Goal: Task Accomplishment & Management: Use online tool/utility

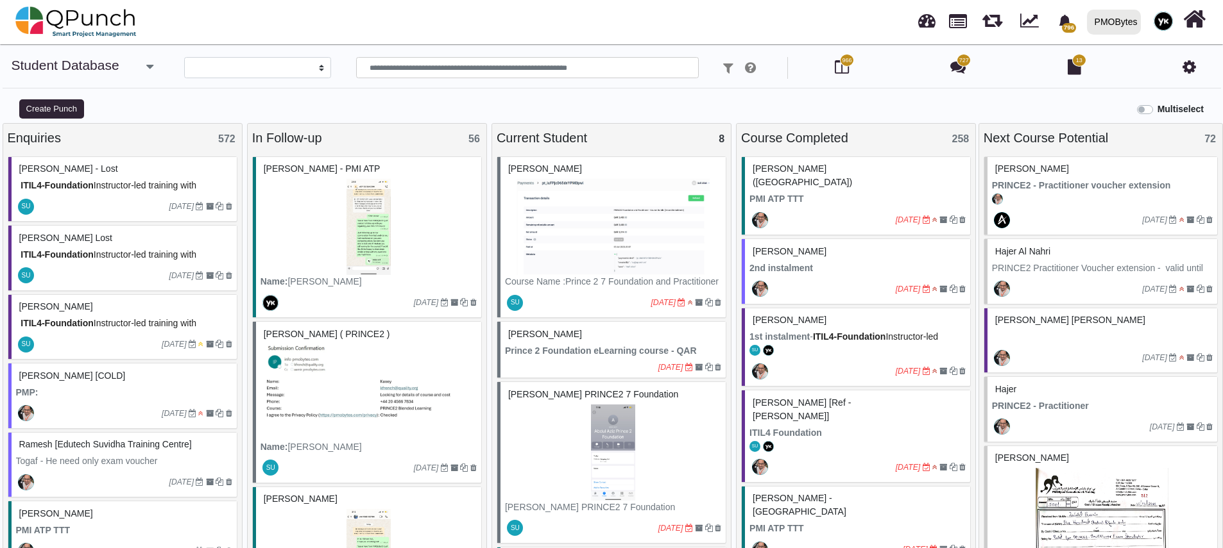
select select
click at [370, 200] on img at bounding box center [368, 227] width 216 height 96
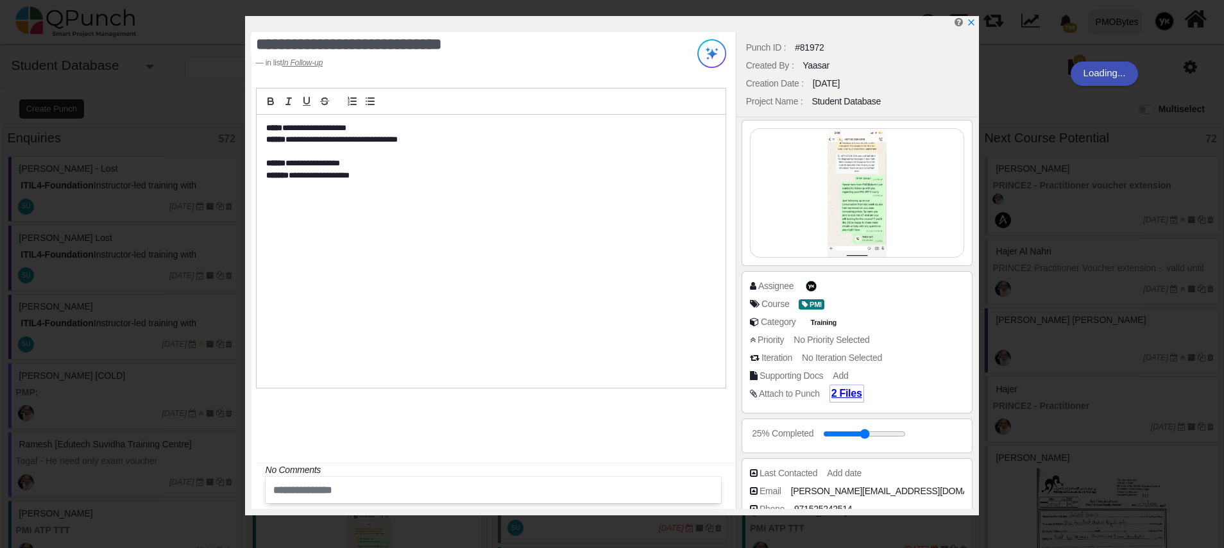
click at [844, 393] on span "2 Files" at bounding box center [846, 393] width 31 height 11
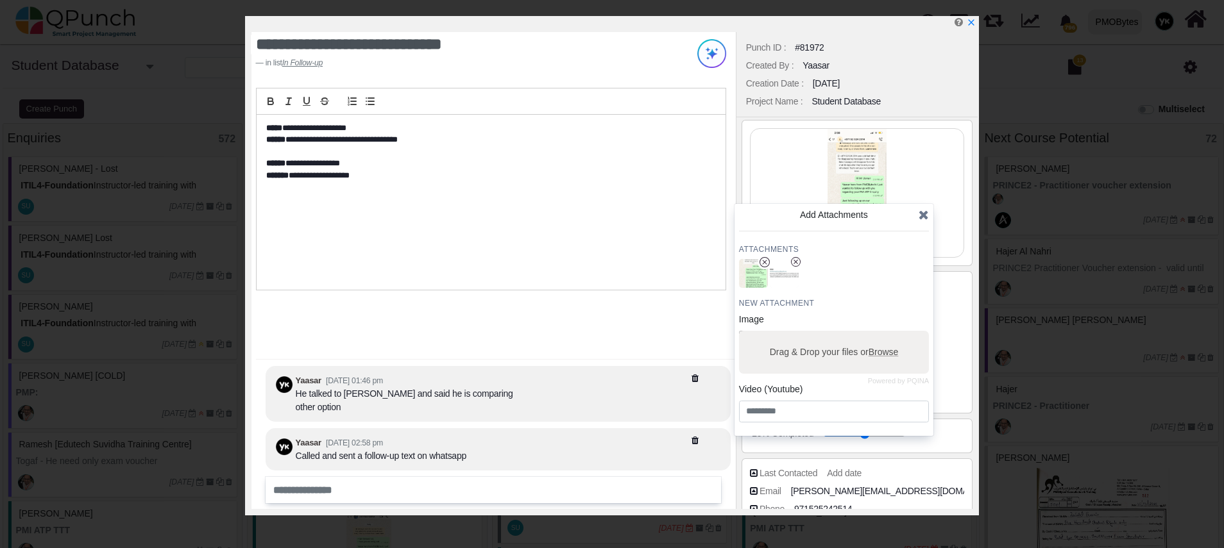
click at [817, 353] on label "Drag & Drop your files or Browse" at bounding box center [834, 352] width 138 height 22
click at [817, 335] on input "Drag & Drop your files or Browse" at bounding box center [834, 333] width 190 height 4
type input "**********"
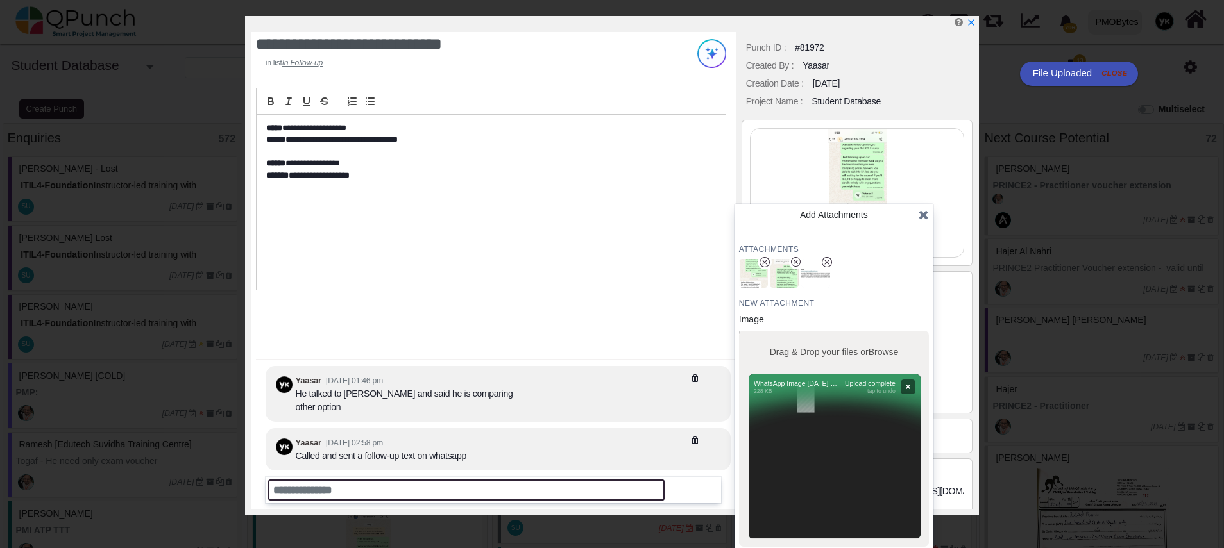
click at [460, 484] on input "text" at bounding box center [466, 490] width 396 height 21
type input "*"
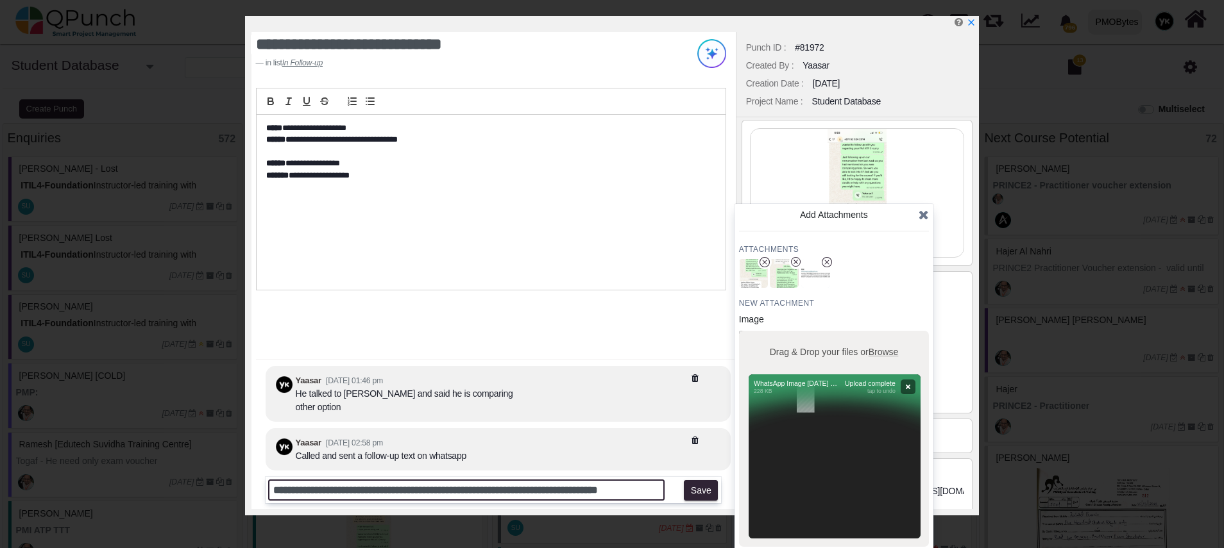
scroll to position [0, 8]
type input "**********"
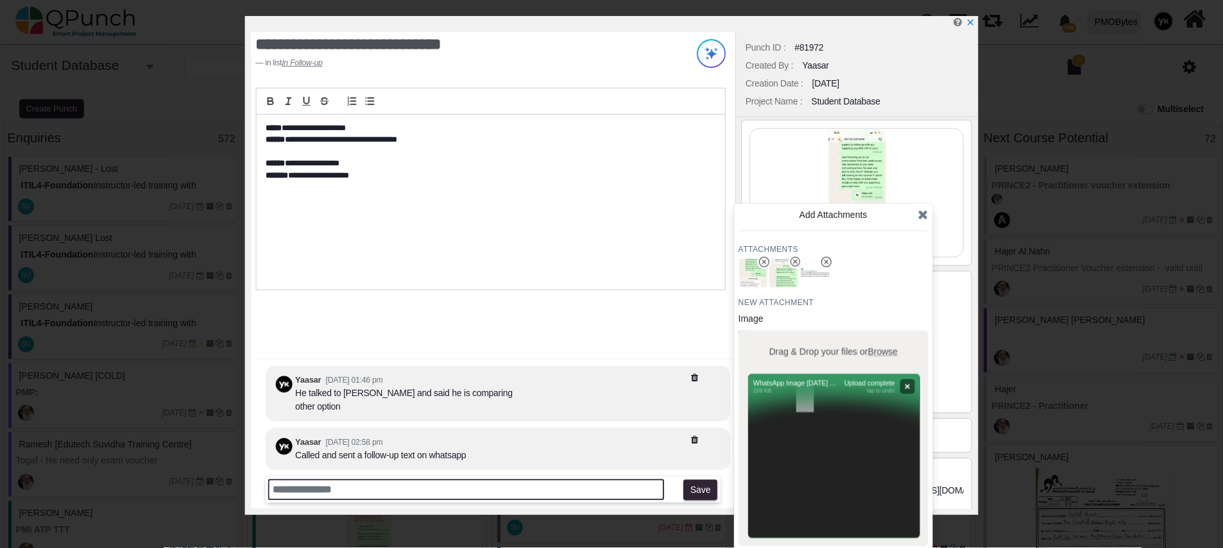
scroll to position [0, 0]
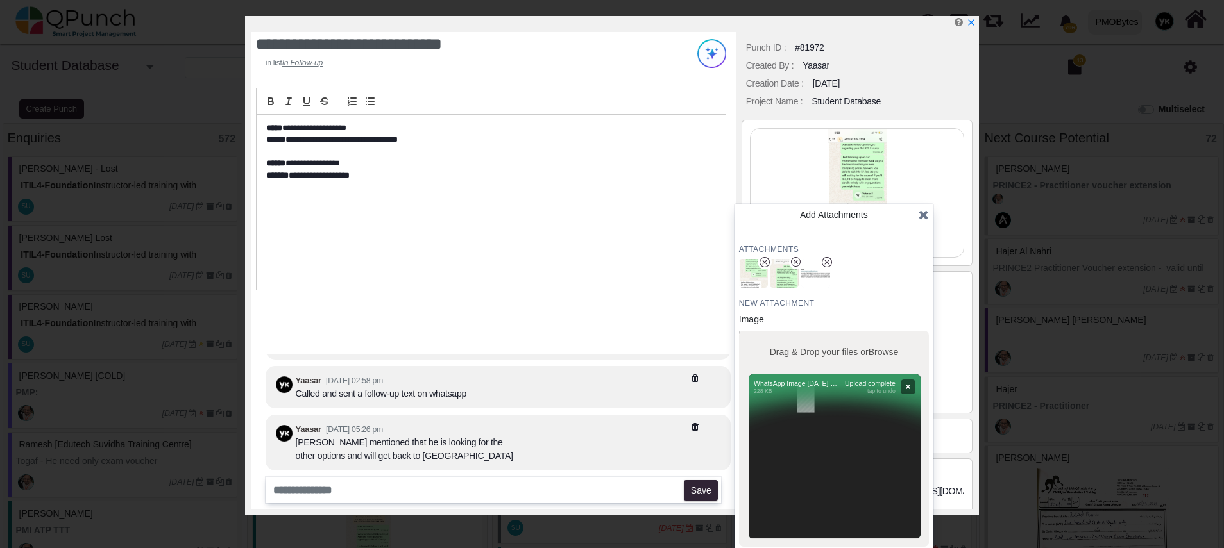
click at [924, 210] on icon at bounding box center [924, 214] width 10 height 13
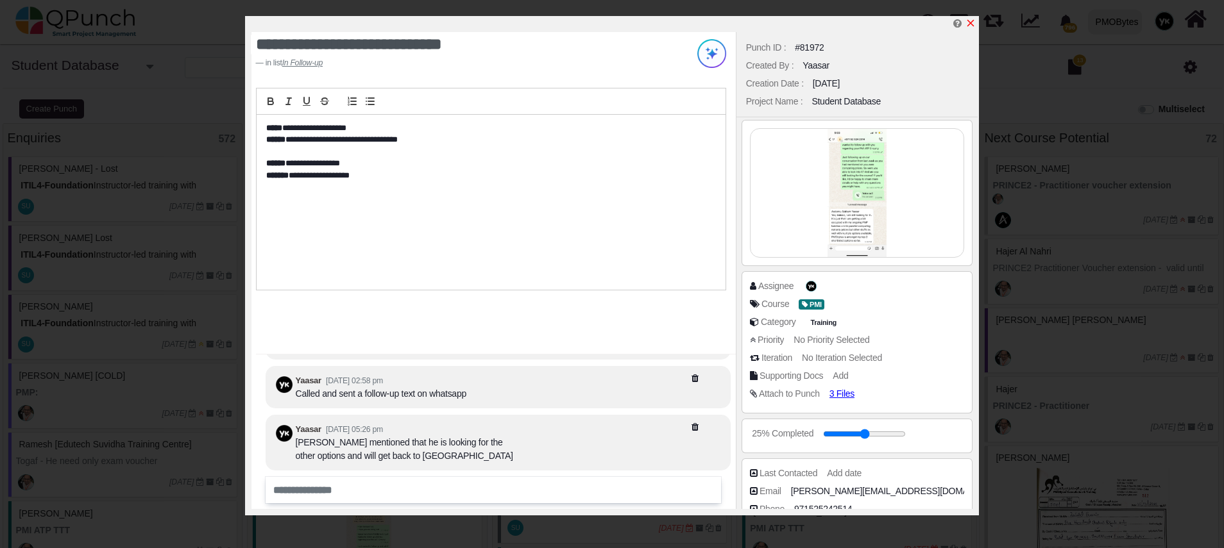
click at [971, 21] on icon "x" at bounding box center [970, 23] width 10 height 10
